Goal: Information Seeking & Learning: Learn about a topic

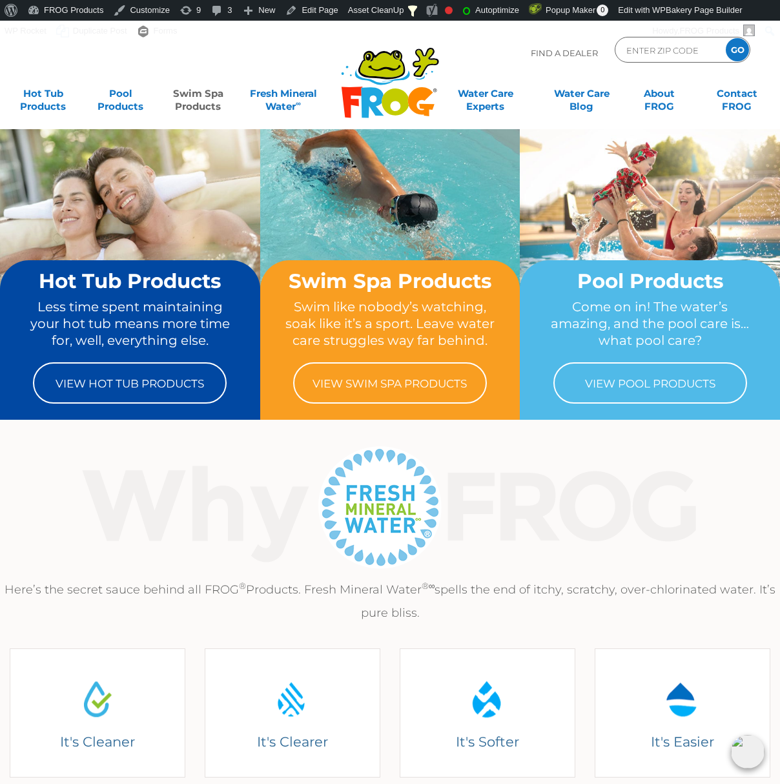
click at [196, 93] on link "Swim Spa Products" at bounding box center [198, 94] width 60 height 26
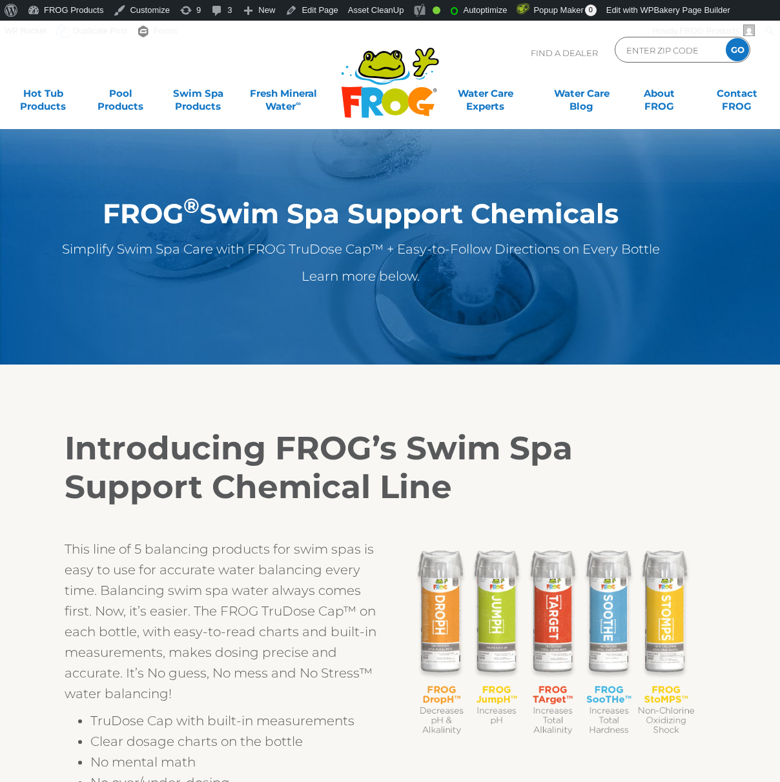
scroll to position [709, 0]
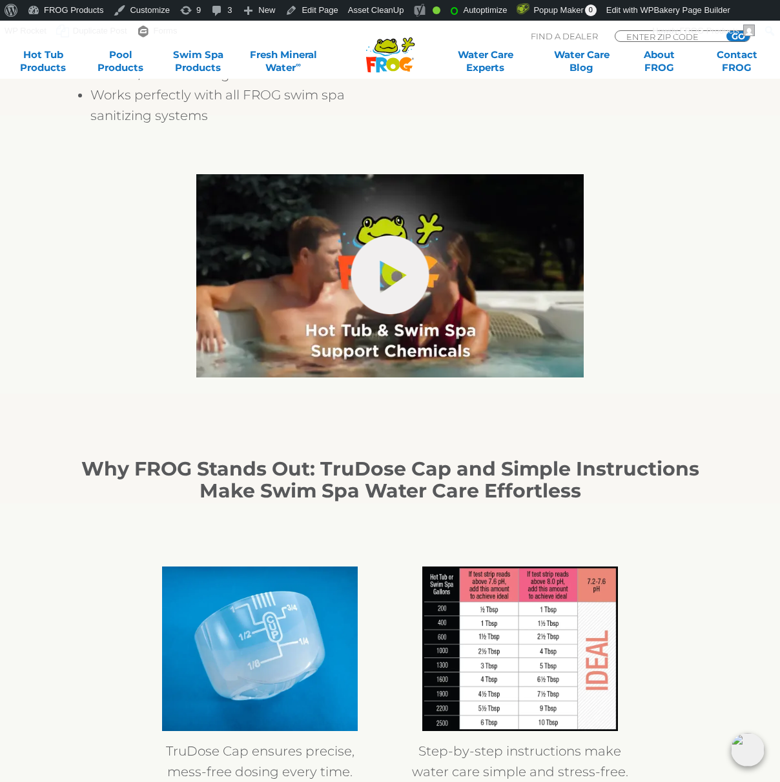
scroll to position [709, 0]
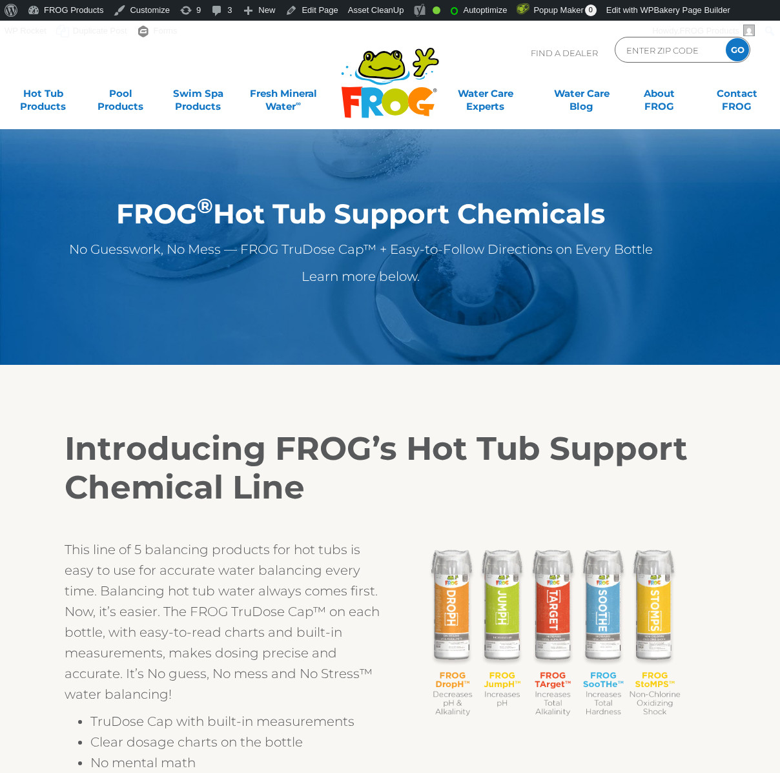
scroll to position [709, 0]
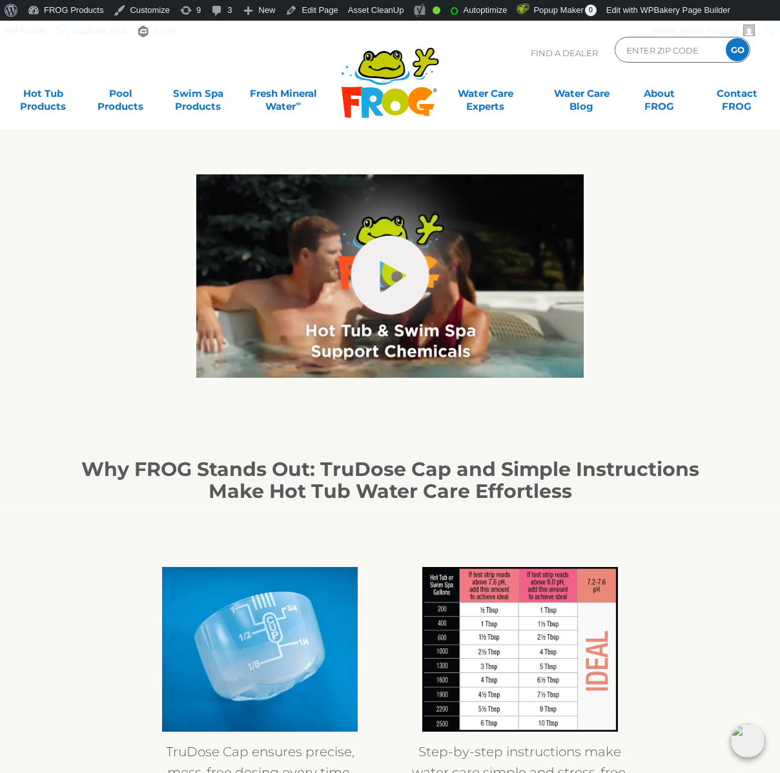
scroll to position [709, 0]
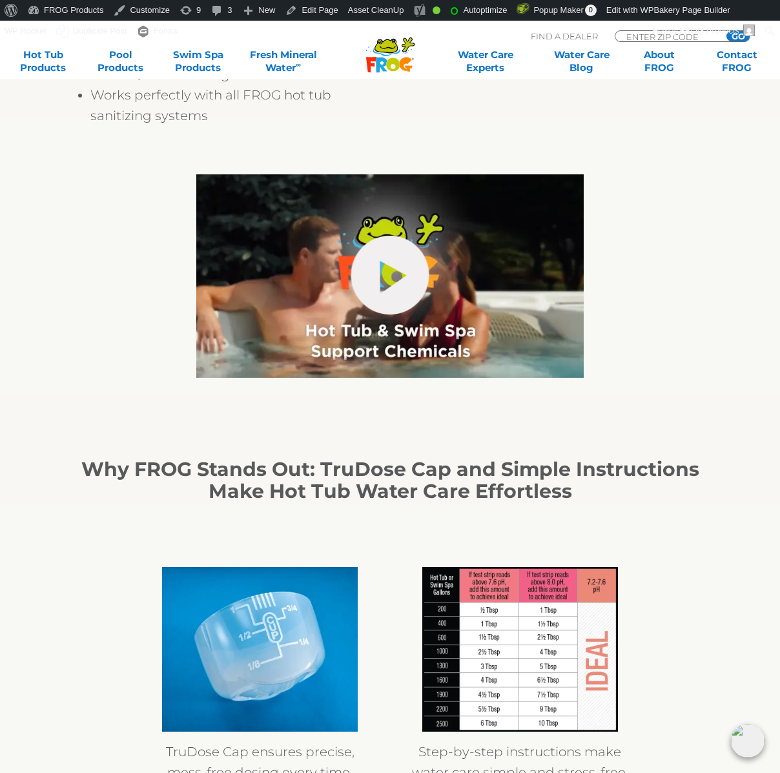
scroll to position [709, 0]
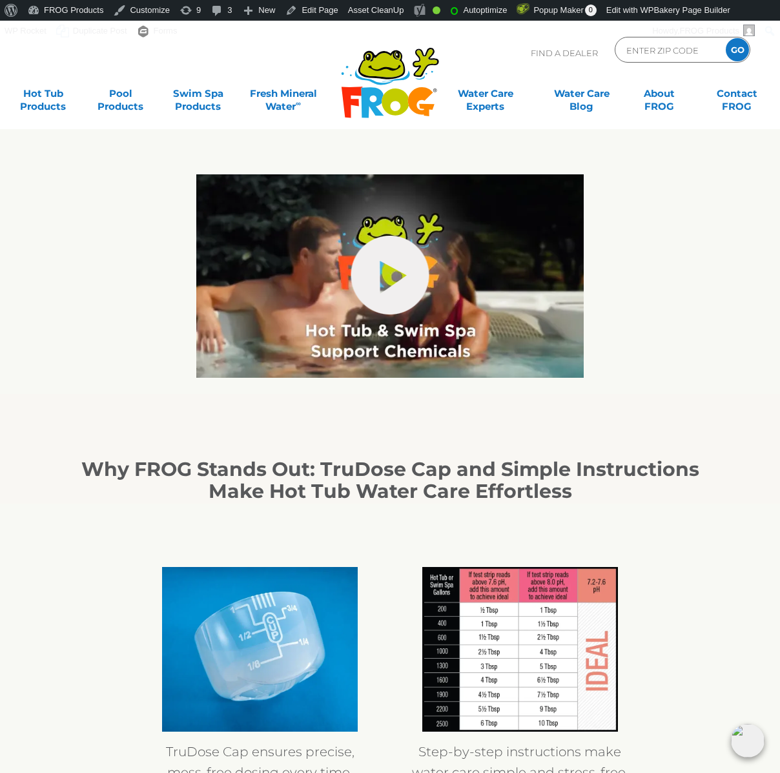
scroll to position [709, 0]
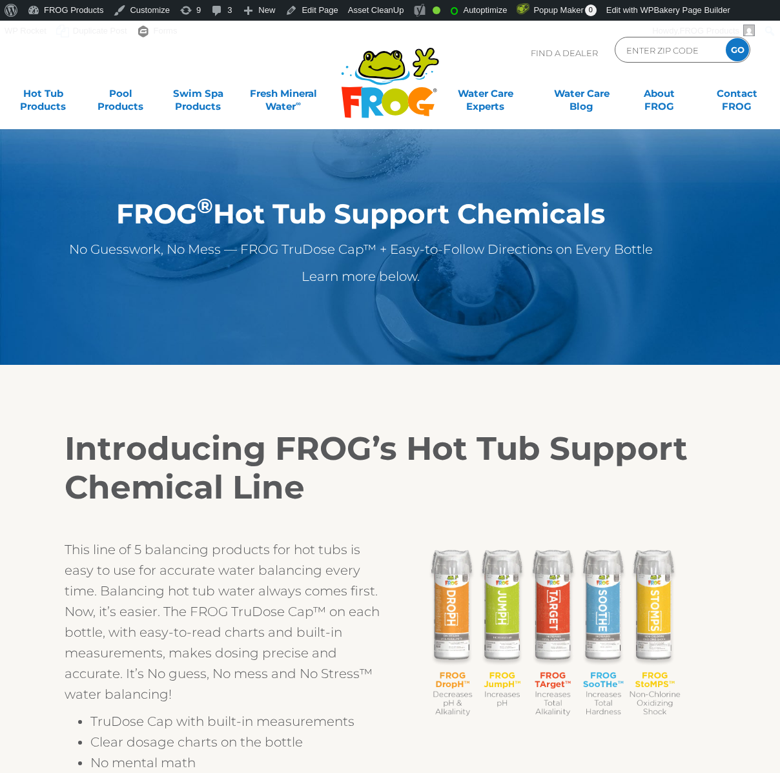
scroll to position [709, 0]
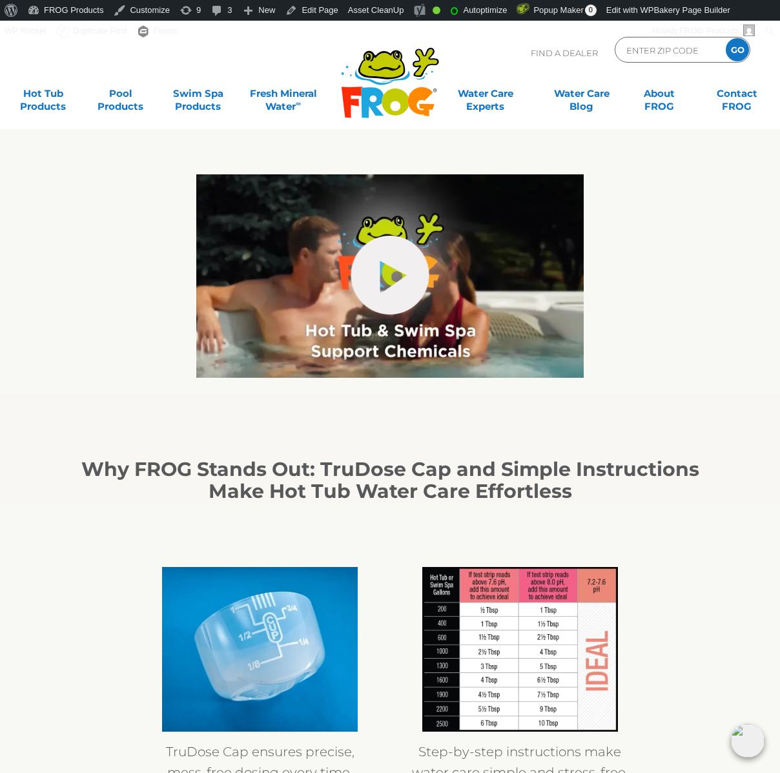
scroll to position [709, 0]
